Goal: Use online tool/utility: Utilize a website feature to perform a specific function

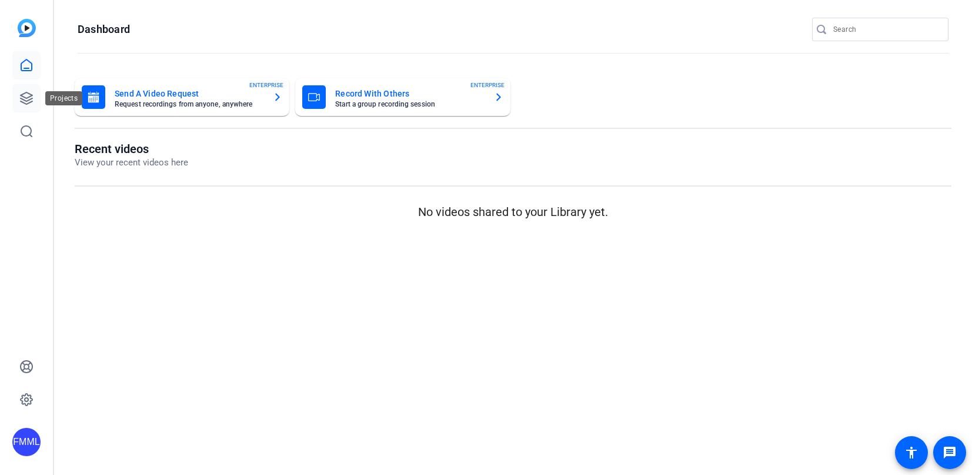
click at [24, 97] on icon at bounding box center [27, 98] width 12 height 12
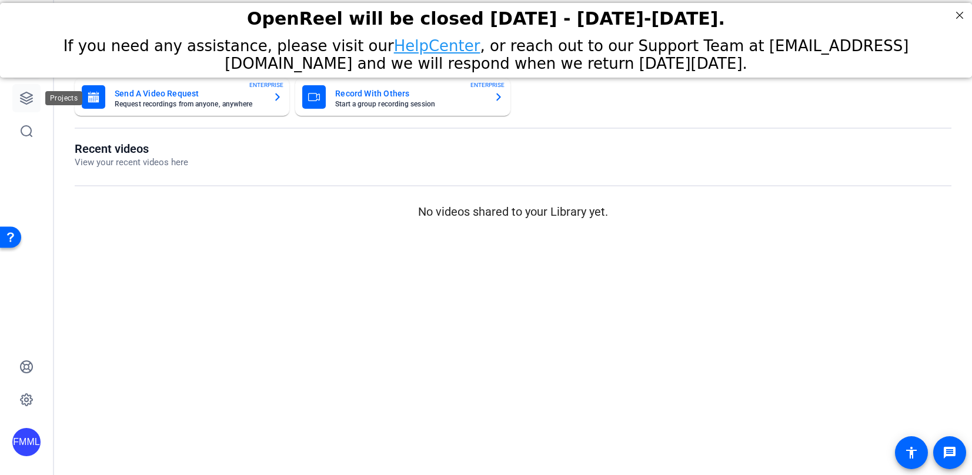
click at [26, 96] on icon at bounding box center [26, 98] width 14 height 14
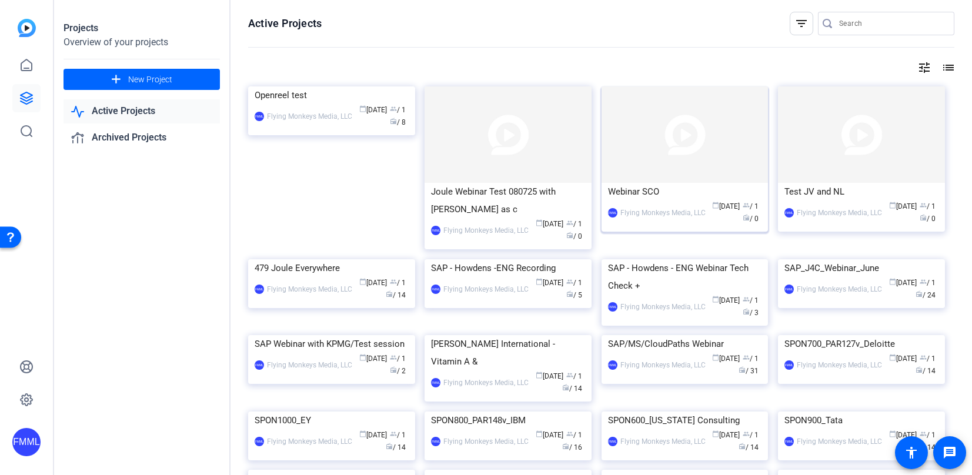
click at [679, 168] on img at bounding box center [685, 134] width 167 height 96
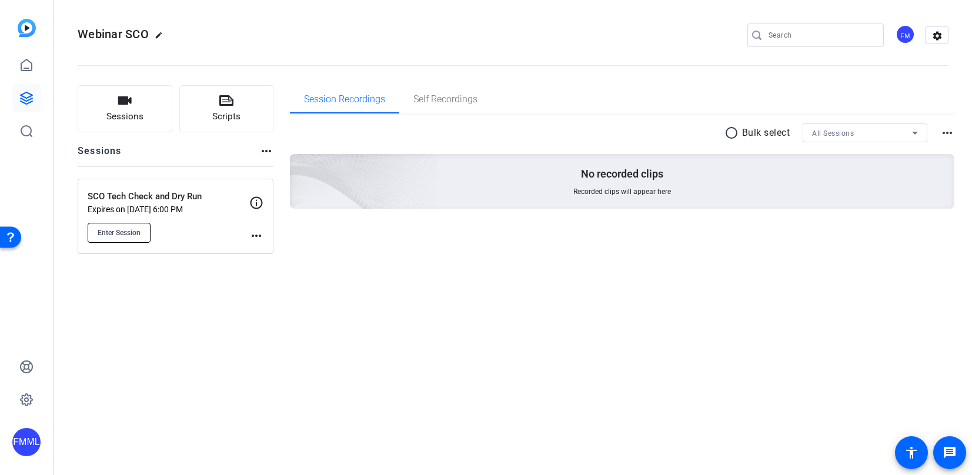
click at [129, 229] on span "Enter Session" at bounding box center [119, 232] width 43 height 9
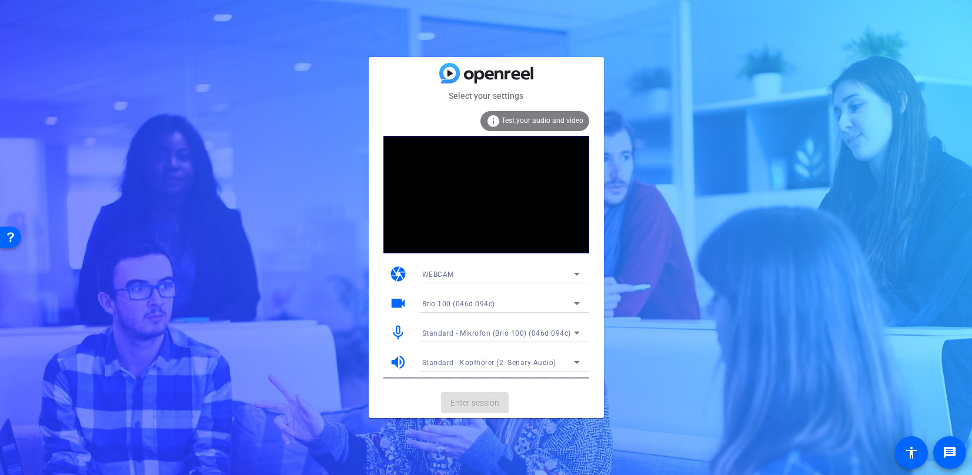
click at [459, 403] on mat-card-actions "Enter session" at bounding box center [486, 402] width 235 height 31
click at [483, 405] on span "Enter session" at bounding box center [474, 403] width 49 height 12
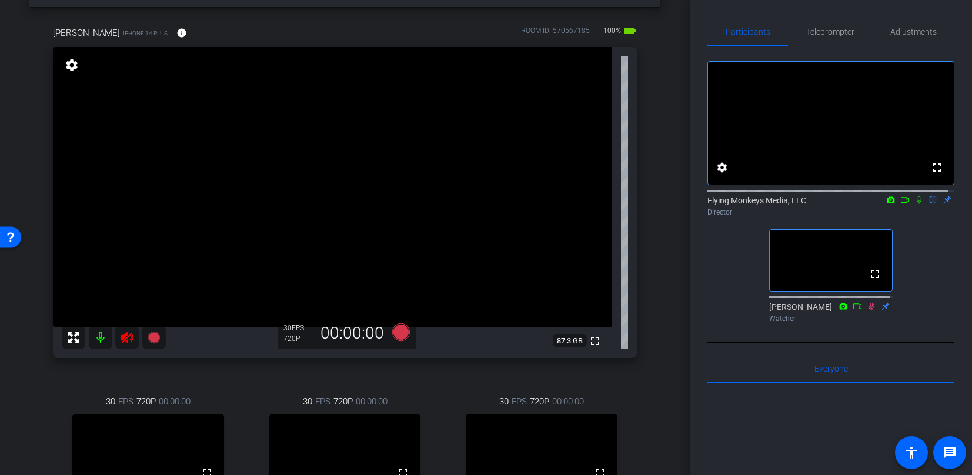
scroll to position [118, 0]
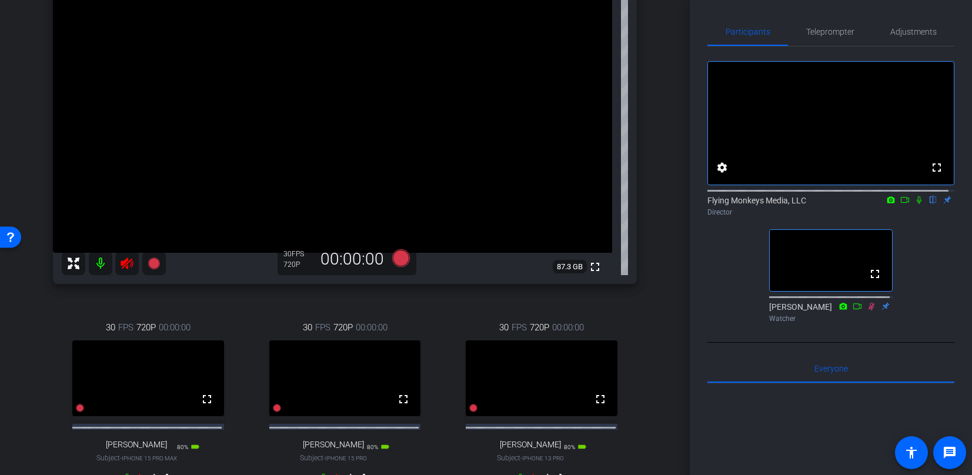
click at [125, 264] on icon at bounding box center [127, 263] width 14 height 14
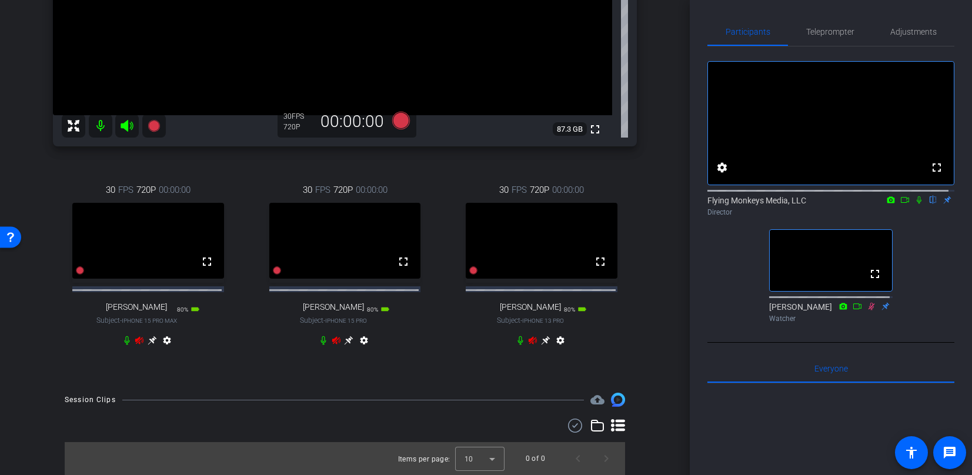
scroll to position [264, 0]
click at [143, 340] on icon at bounding box center [139, 341] width 8 height 8
click at [135, 339] on icon at bounding box center [139, 341] width 8 height 8
click at [139, 339] on icon at bounding box center [139, 341] width 8 height 8
click at [136, 339] on icon at bounding box center [139, 341] width 8 height 8
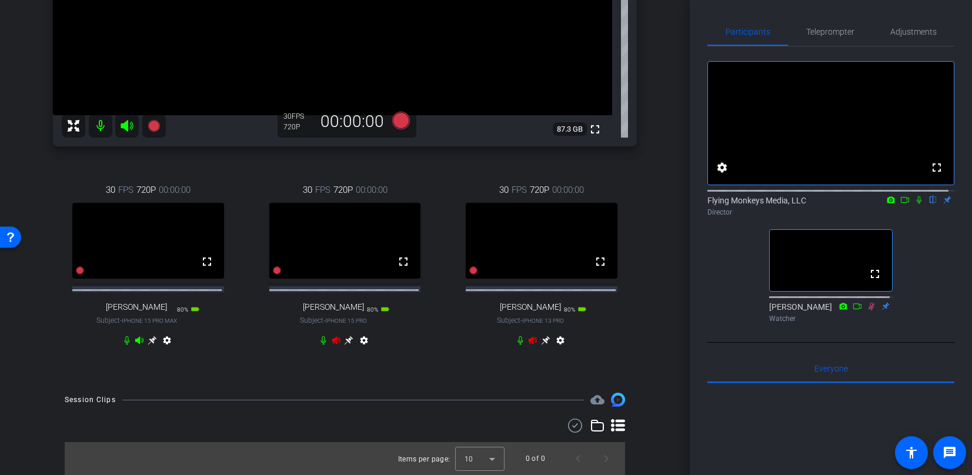
click at [340, 338] on icon at bounding box center [336, 341] width 8 height 8
click at [143, 339] on icon at bounding box center [139, 341] width 8 height 8
click at [340, 340] on icon at bounding box center [336, 341] width 8 height 8
click at [332, 338] on icon at bounding box center [336, 340] width 9 height 9
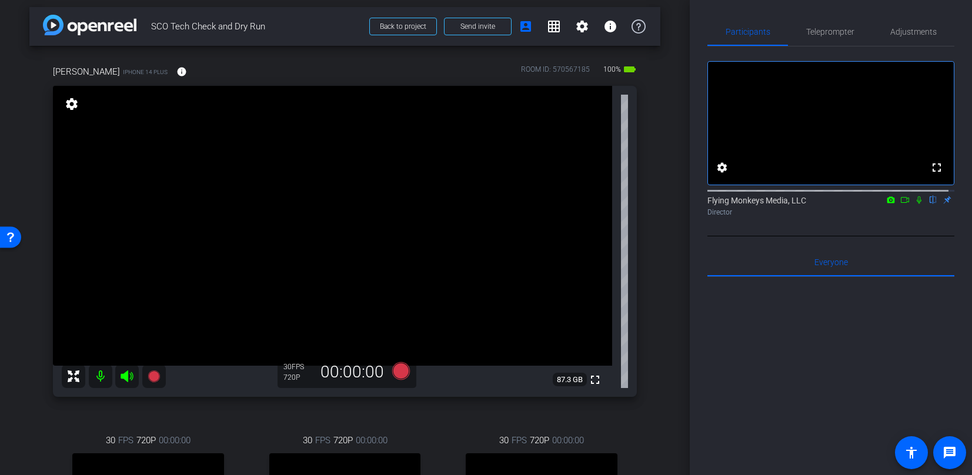
scroll to position [0, 0]
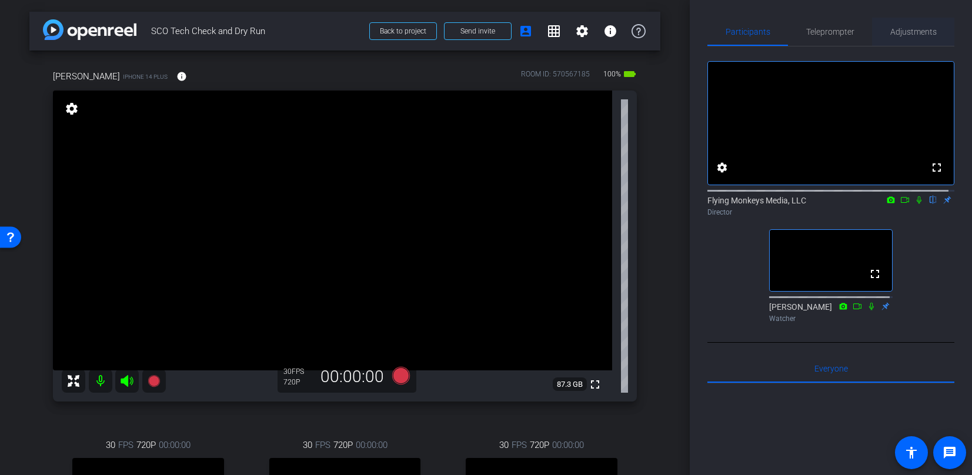
click at [893, 29] on span "Adjustments" at bounding box center [913, 32] width 46 height 8
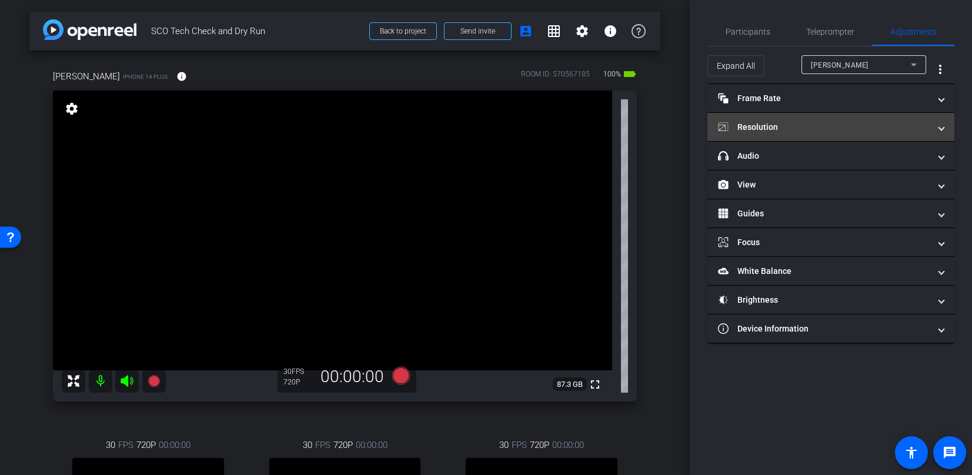
click at [760, 126] on mat-panel-title "Resolution" at bounding box center [824, 127] width 212 height 12
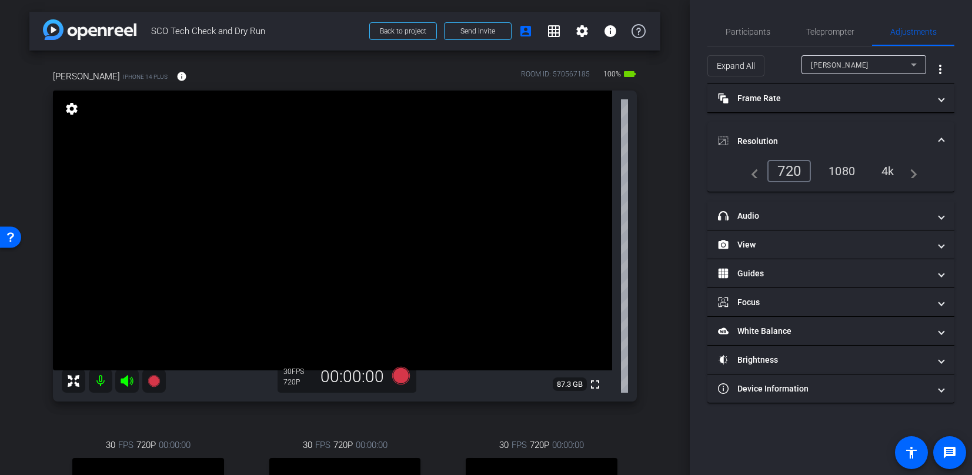
click at [846, 173] on div "1080" at bounding box center [842, 171] width 44 height 20
click at [753, 29] on span "Participants" at bounding box center [748, 32] width 45 height 8
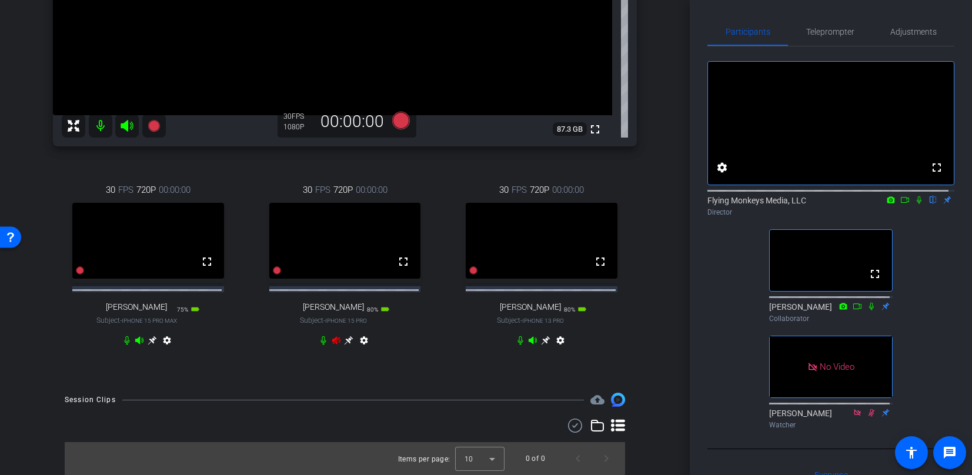
scroll to position [282, 0]
click at [332, 345] on icon at bounding box center [336, 341] width 8 height 8
click at [156, 345] on icon at bounding box center [152, 340] width 9 height 9
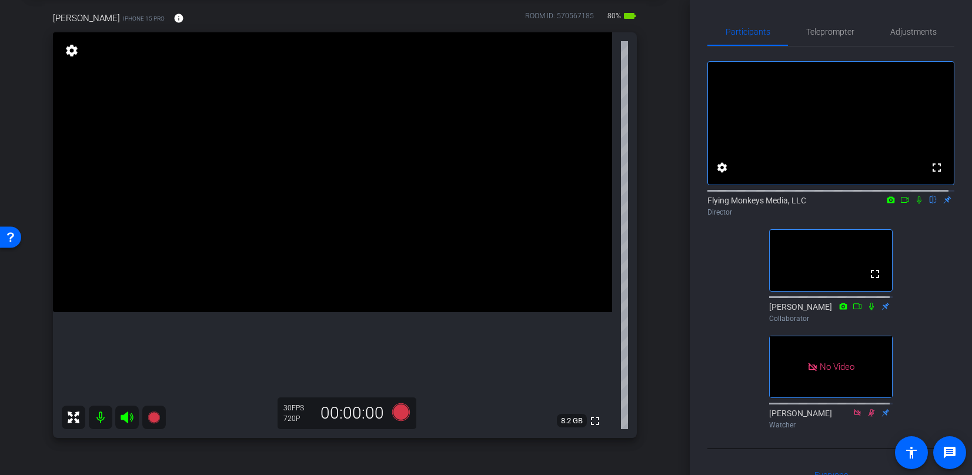
scroll to position [46, 0]
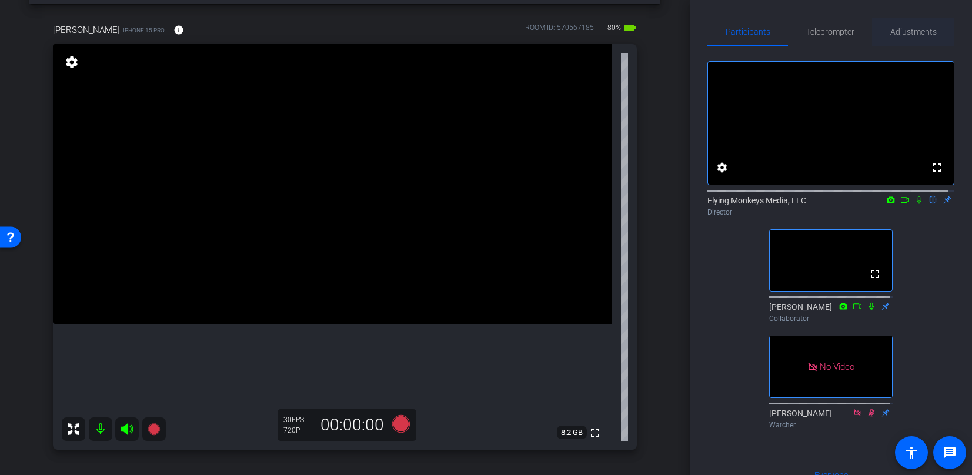
click at [927, 28] on span "Adjustments" at bounding box center [913, 32] width 46 height 8
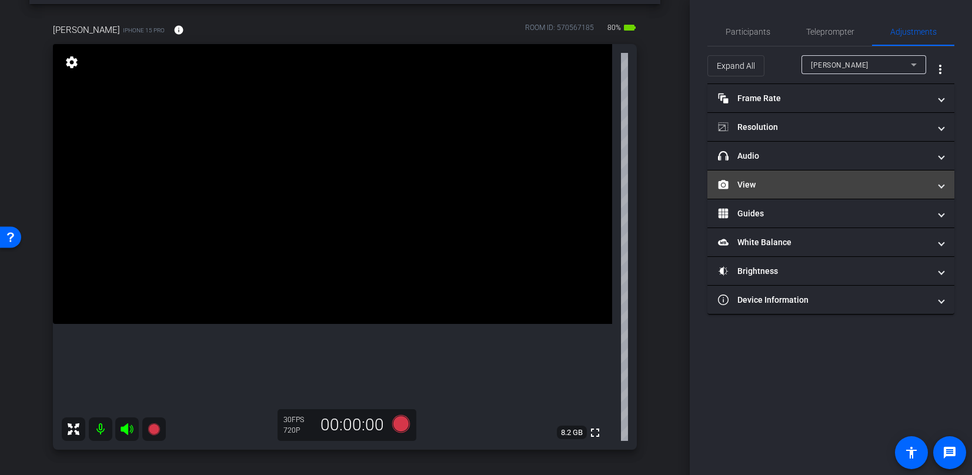
click at [739, 186] on mat-panel-title "View" at bounding box center [824, 185] width 212 height 12
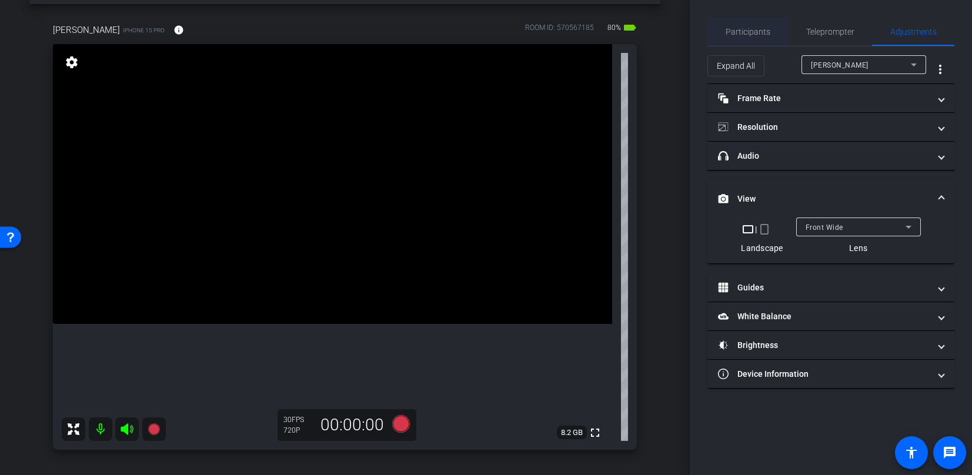
click at [767, 29] on span "Participants" at bounding box center [748, 32] width 45 height 8
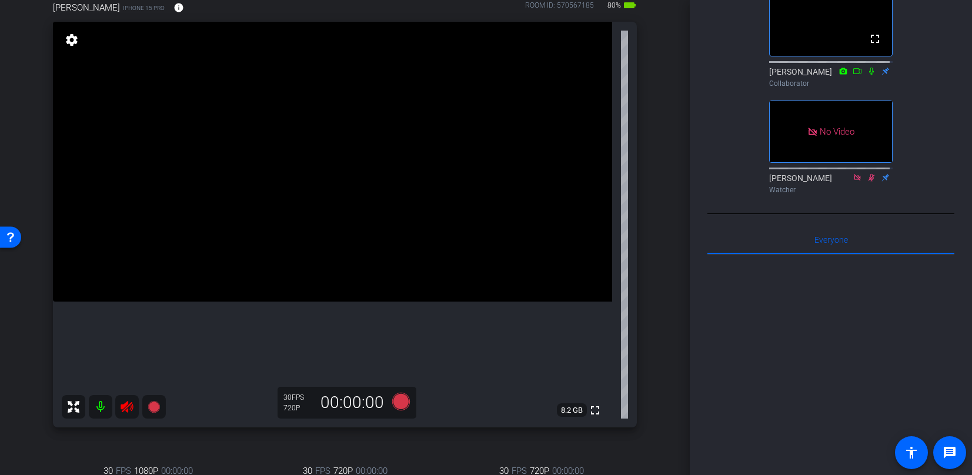
scroll to position [186, 0]
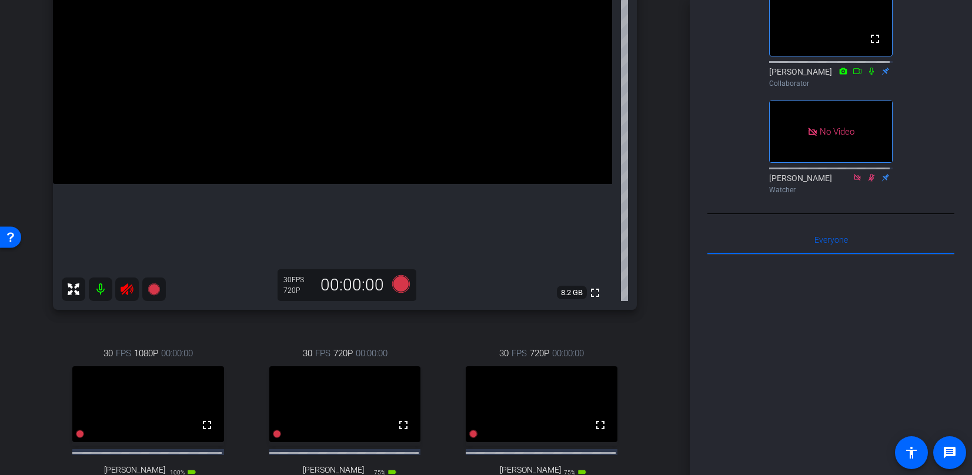
click at [122, 289] on icon at bounding box center [127, 289] width 12 height 12
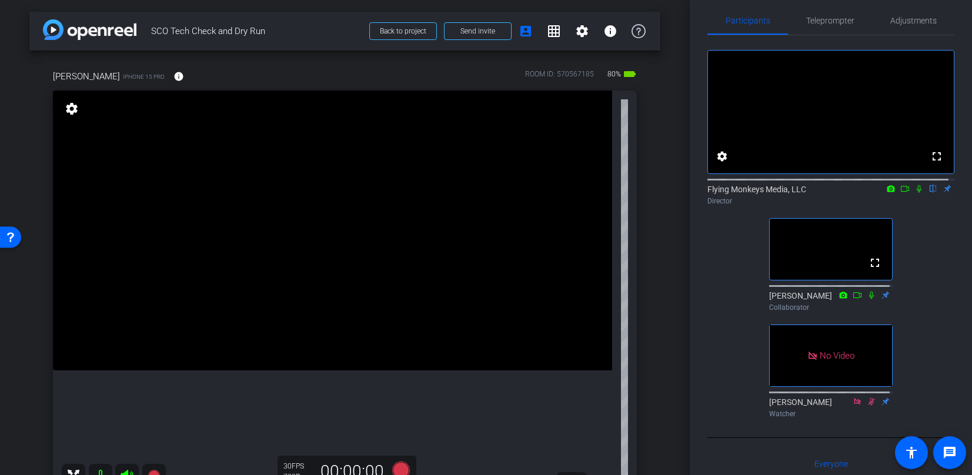
scroll to position [0, 0]
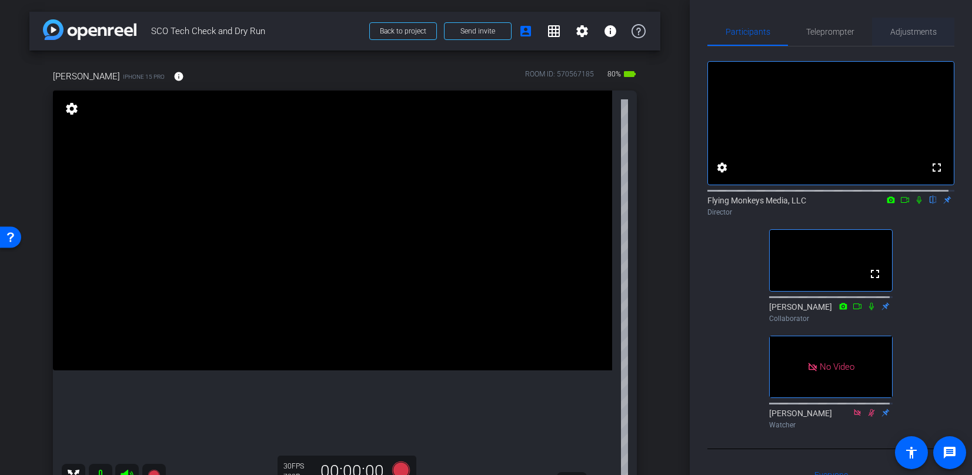
click at [896, 33] on span "Adjustments" at bounding box center [913, 32] width 46 height 8
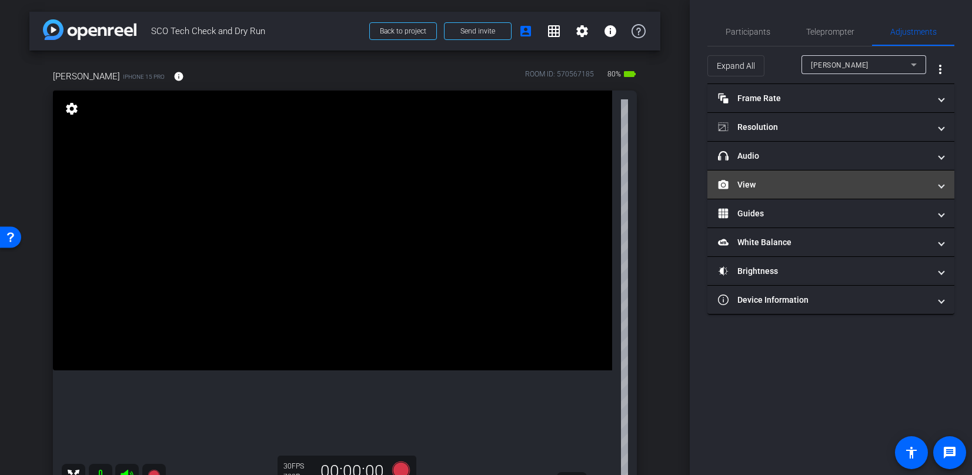
click at [749, 185] on mat-panel-title "View" at bounding box center [824, 185] width 212 height 12
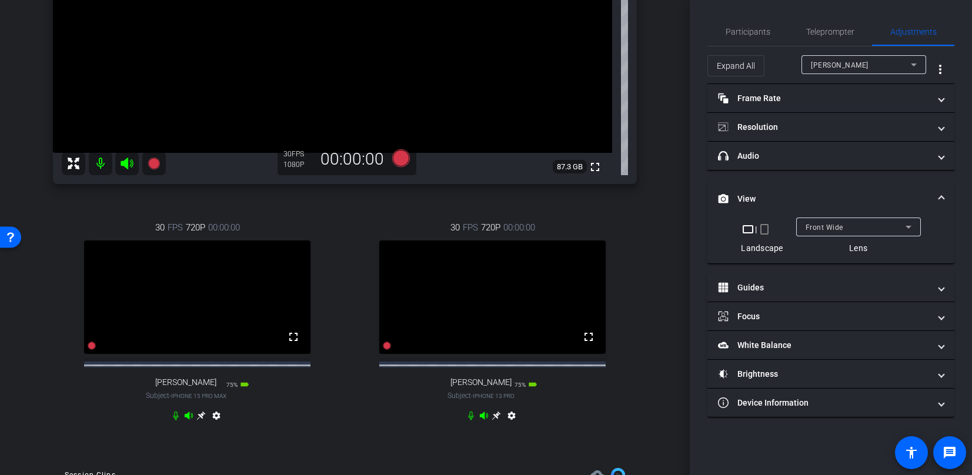
scroll to position [294, 0]
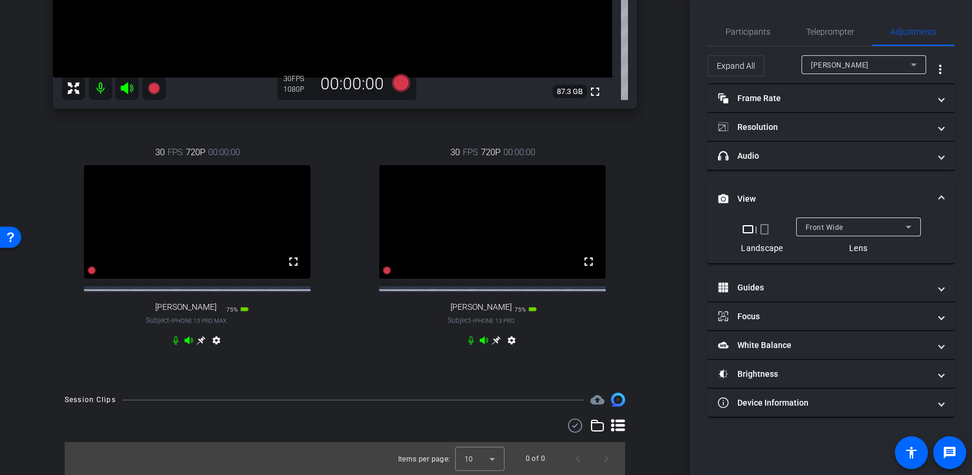
click at [492, 345] on icon at bounding box center [496, 340] width 9 height 9
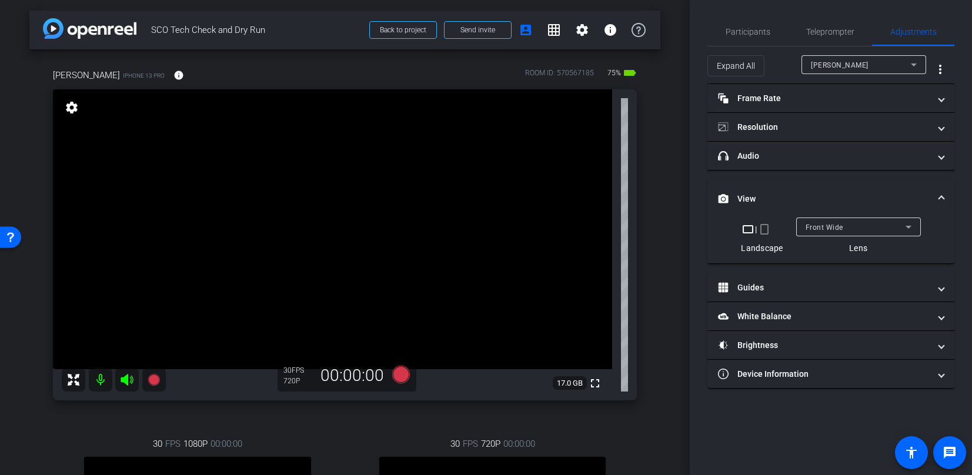
scroll to position [0, 0]
click at [759, 34] on span "Participants" at bounding box center [748, 32] width 45 height 8
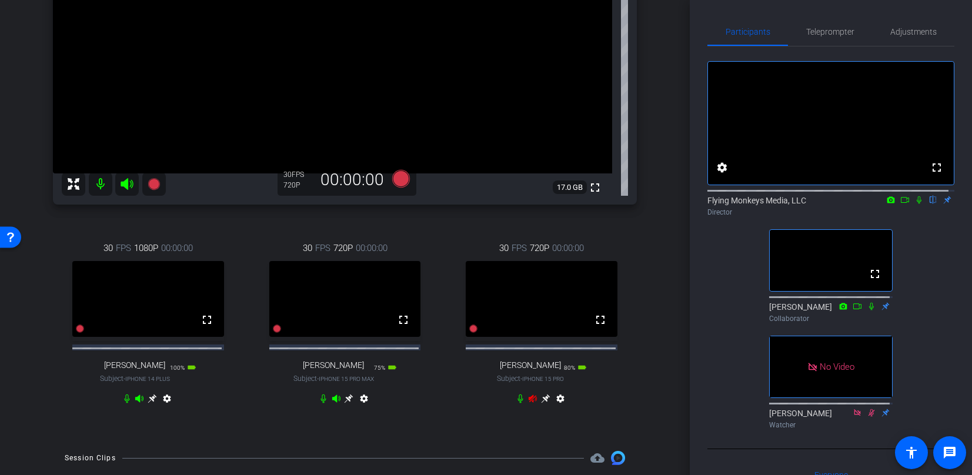
scroll to position [235, 0]
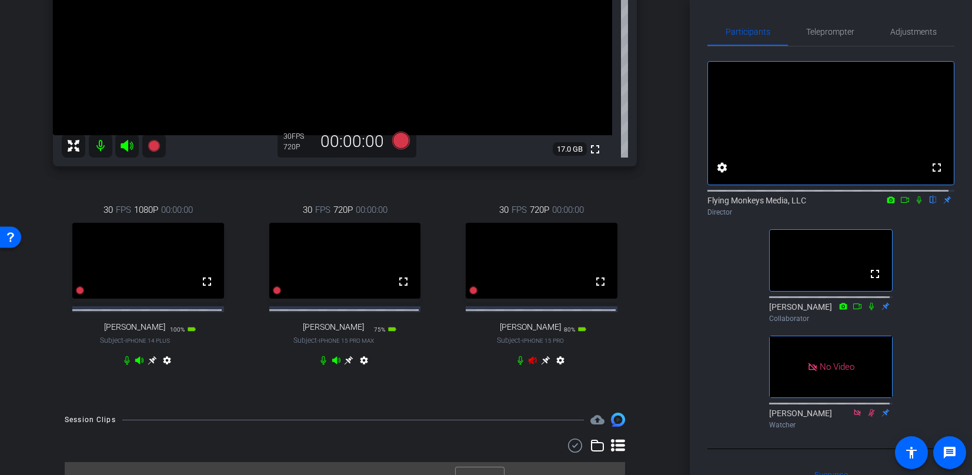
click at [529, 365] on icon at bounding box center [533, 361] width 8 height 8
click at [529, 365] on icon at bounding box center [532, 360] width 9 height 9
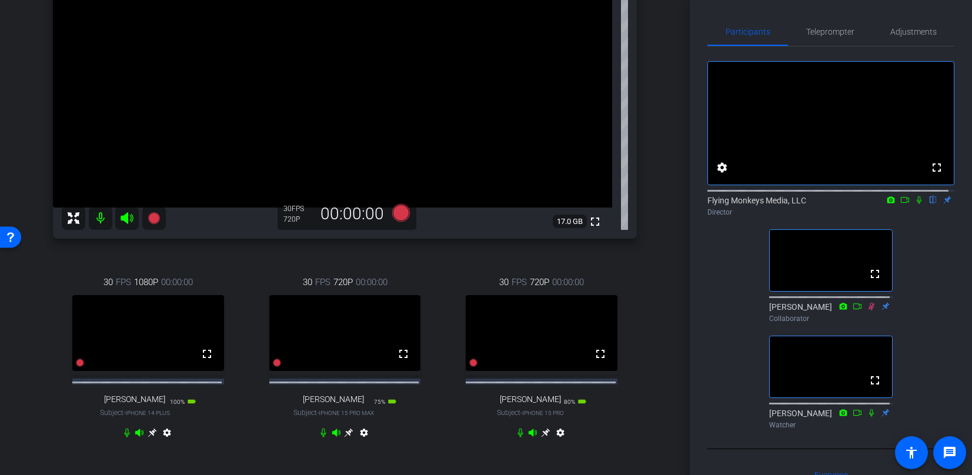
scroll to position [176, 0]
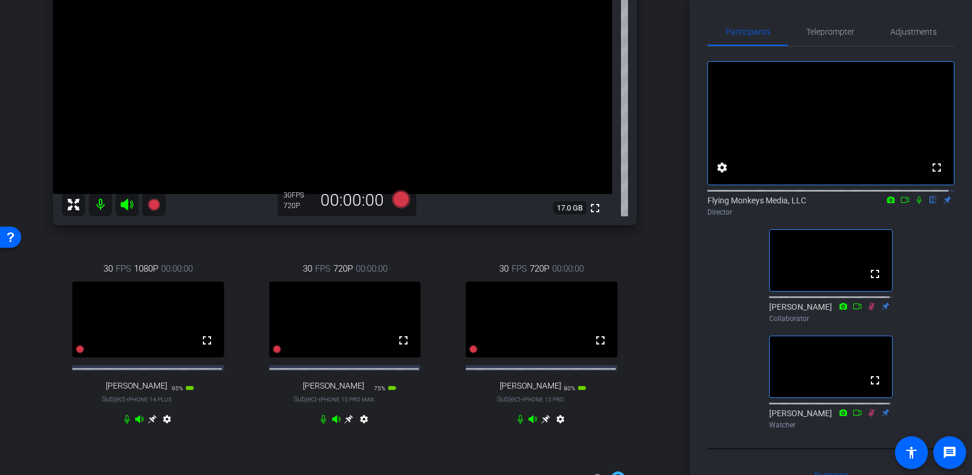
click at [868, 310] on icon at bounding box center [871, 306] width 6 height 8
click at [914, 204] on icon at bounding box center [918, 200] width 9 height 8
click at [916, 204] on icon at bounding box center [919, 200] width 6 height 8
